Goal: Information Seeking & Learning: Compare options

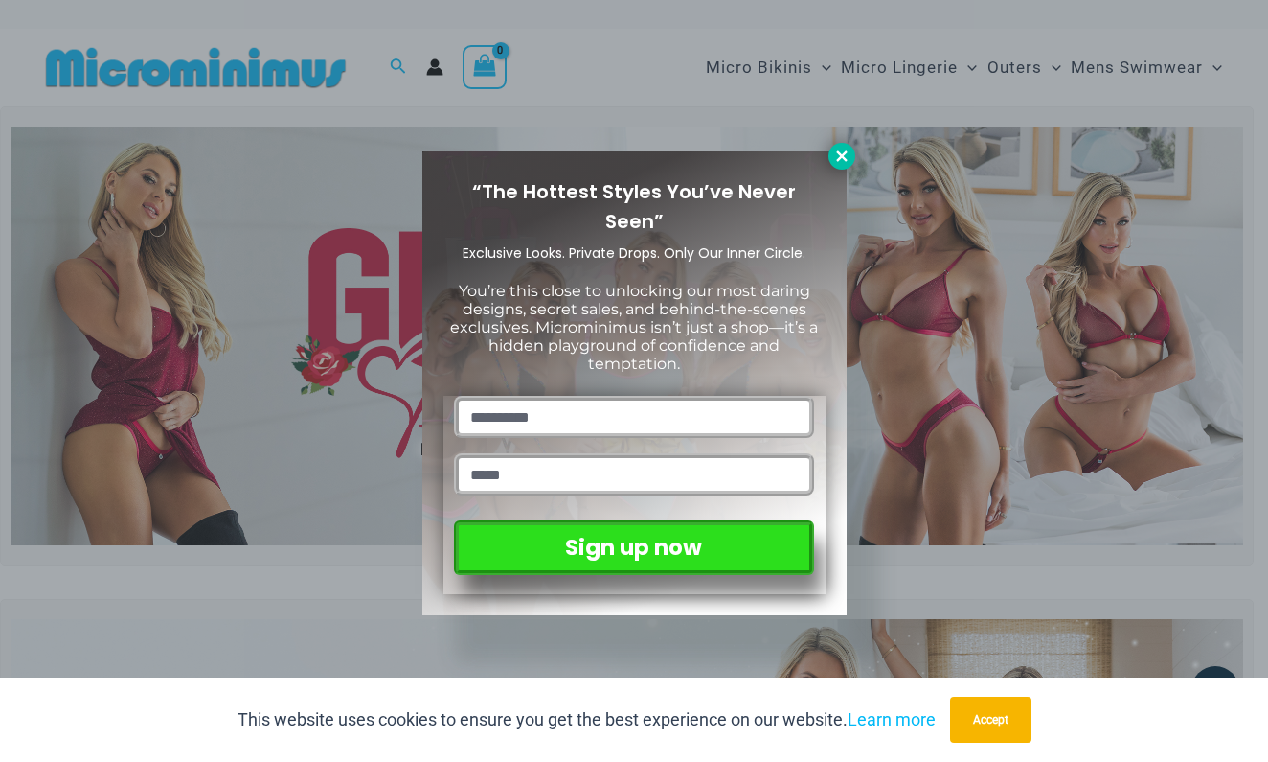
click at [844, 150] on icon at bounding box center [841, 156] width 17 height 17
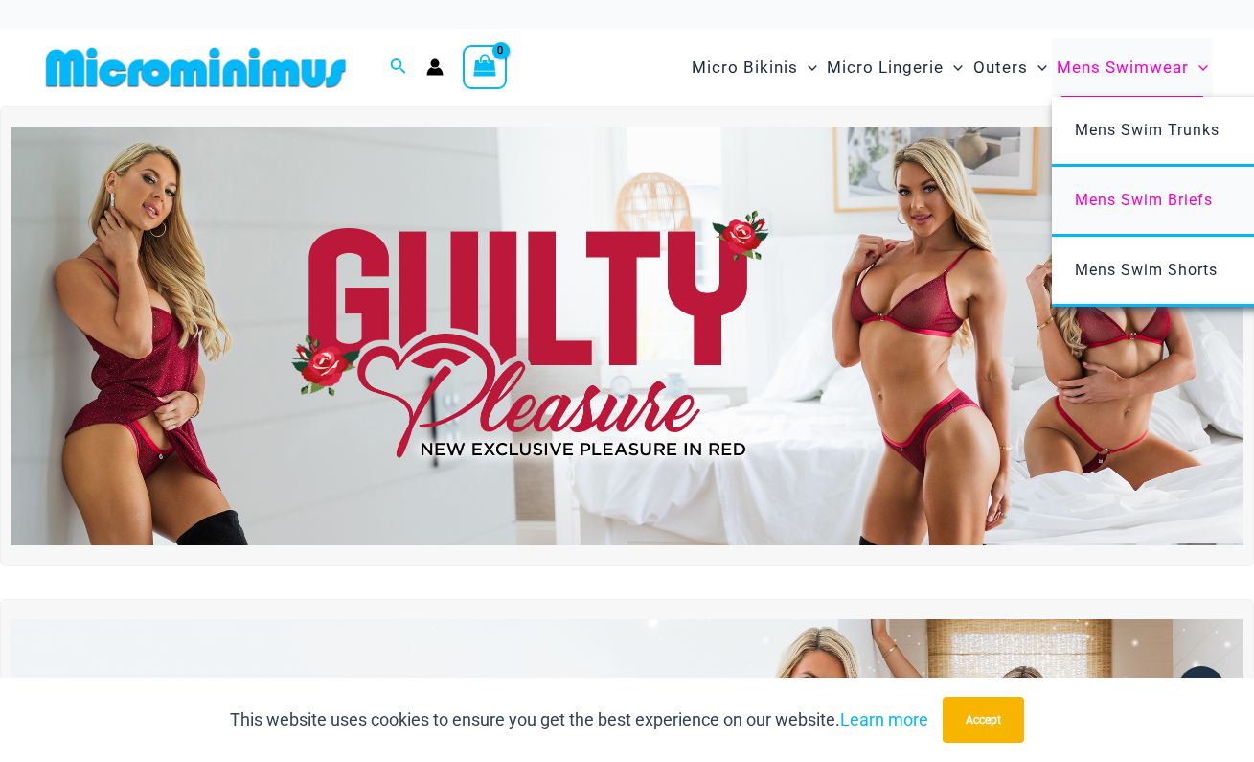
click at [1161, 199] on span "Mens Swim Briefs" at bounding box center [1144, 200] width 138 height 18
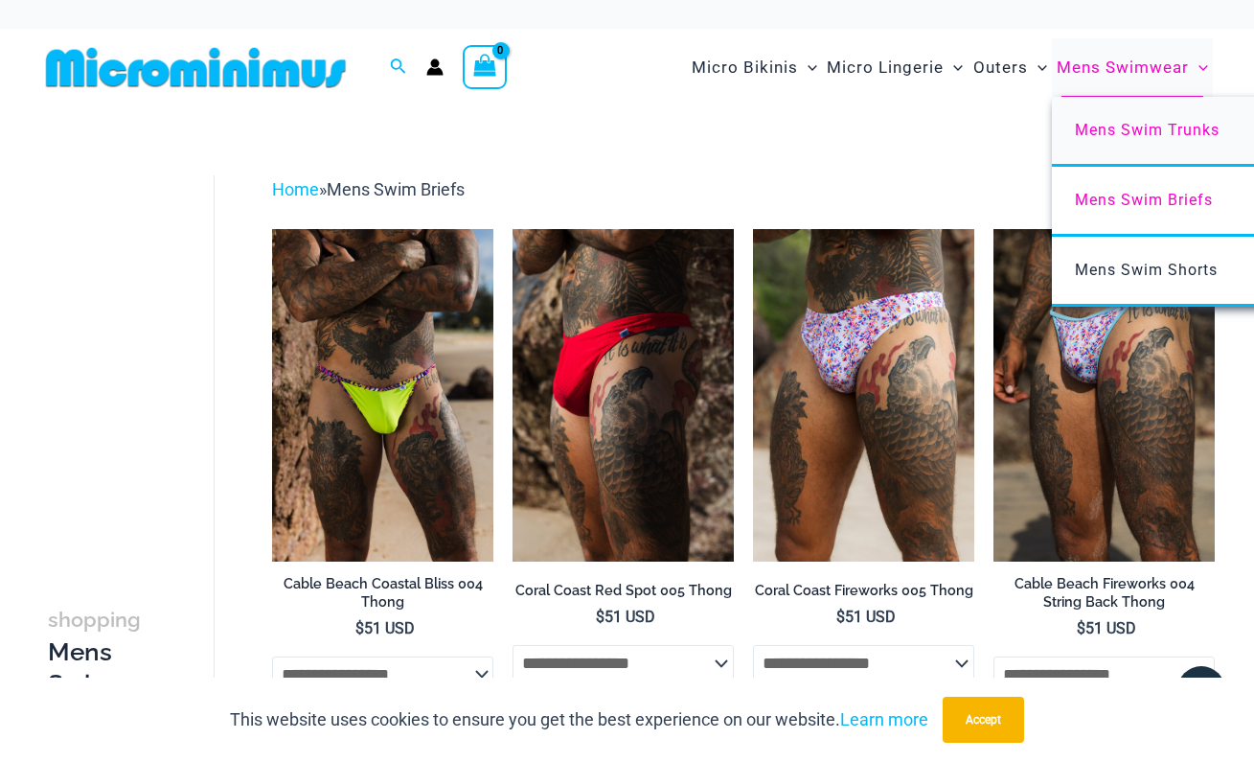
click at [1143, 133] on span "Mens Swim Trunks" at bounding box center [1147, 130] width 145 height 18
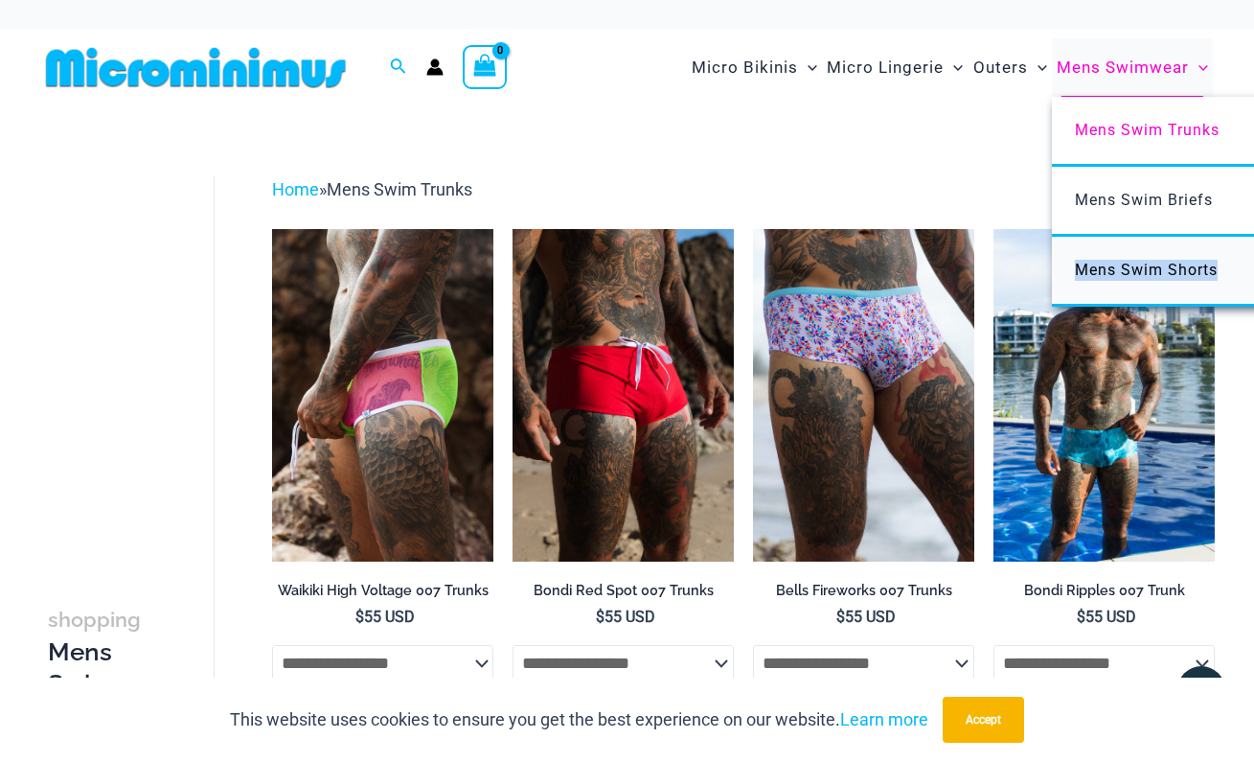
click at [1185, 270] on span "Mens Swim Shorts" at bounding box center [1146, 270] width 143 height 18
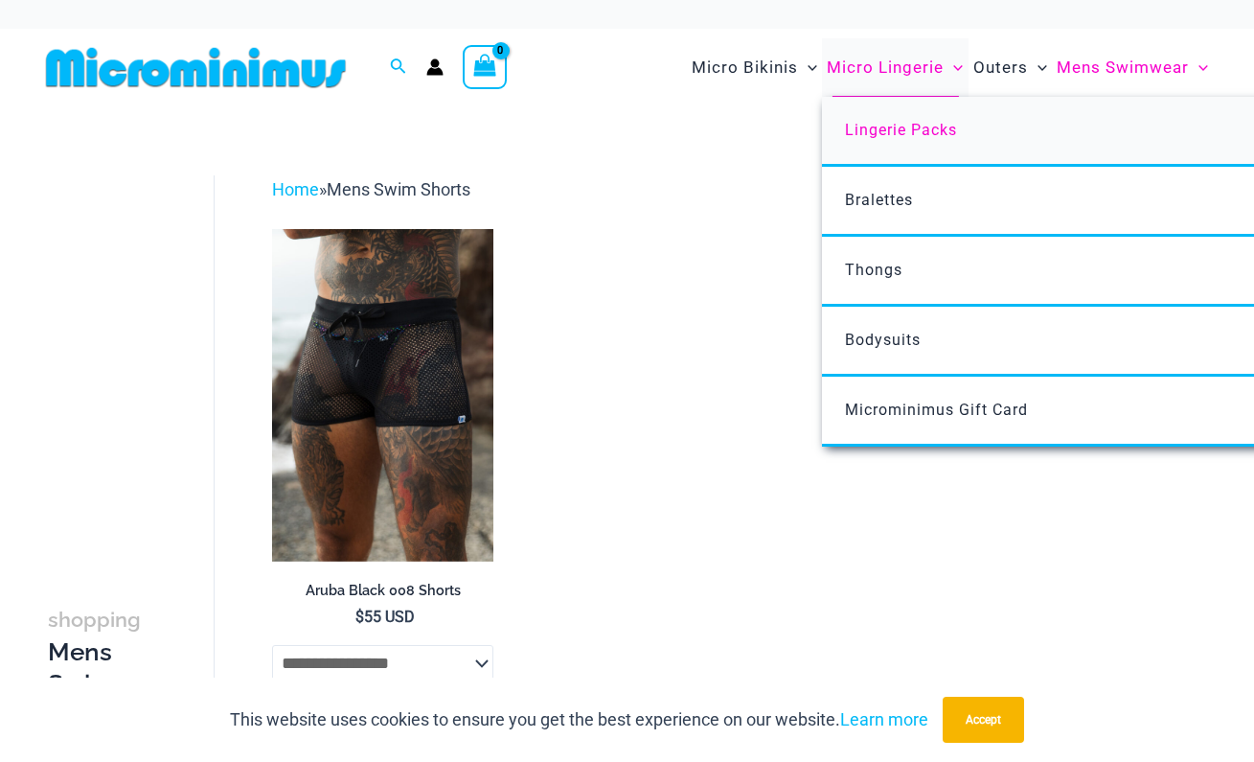
click at [922, 133] on span "Lingerie Packs" at bounding box center [901, 130] width 112 height 18
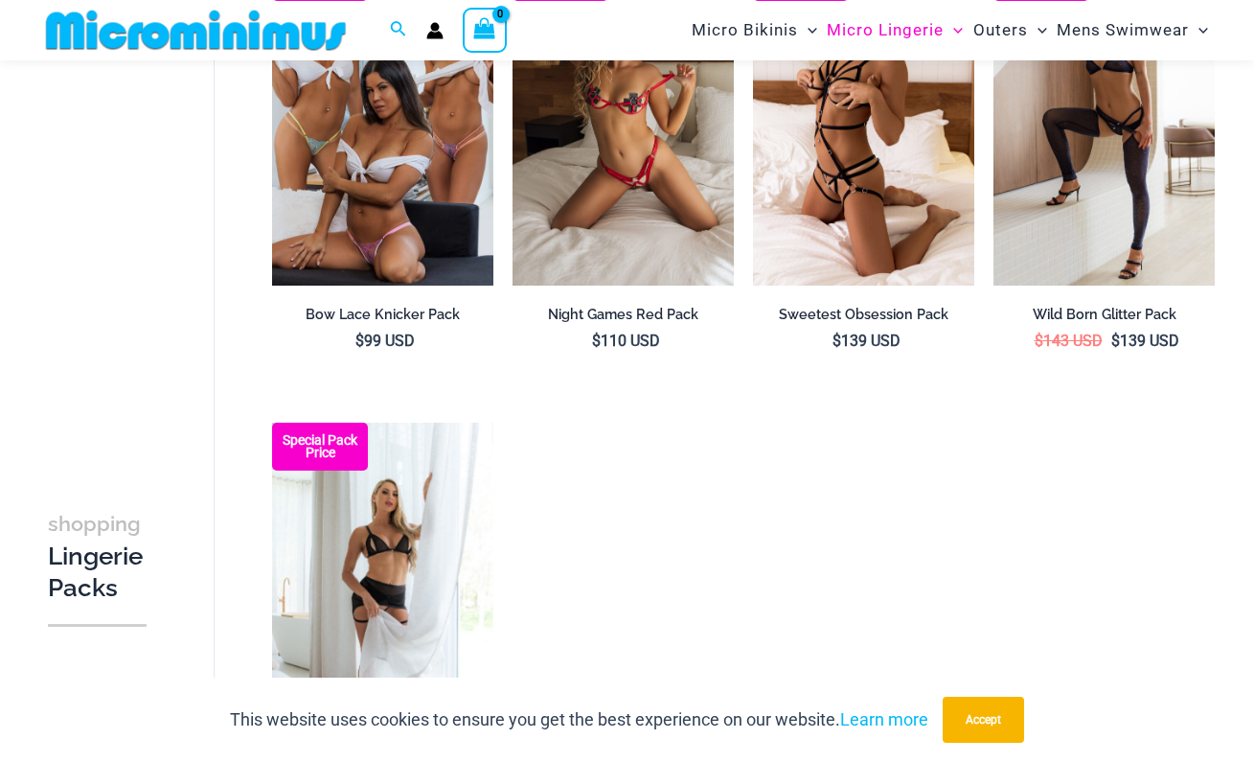
scroll to position [2175, 0]
